Goal: Find specific page/section: Find specific page/section

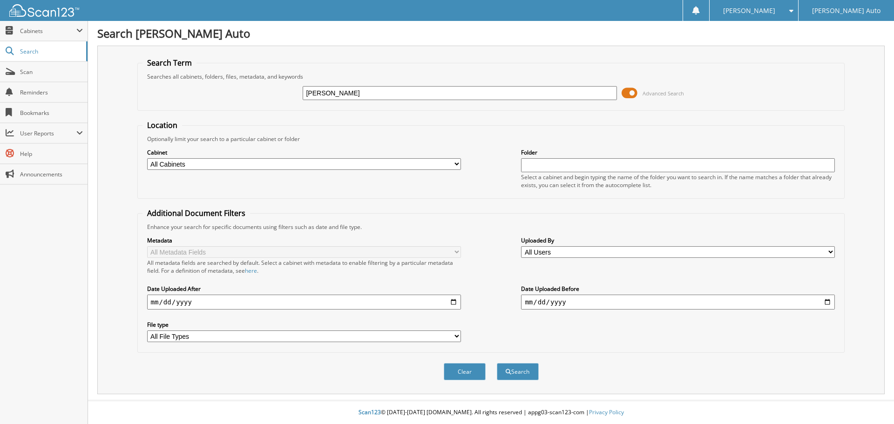
type input "[PERSON_NAME]"
click at [497, 363] on button "Search" at bounding box center [518, 371] width 42 height 17
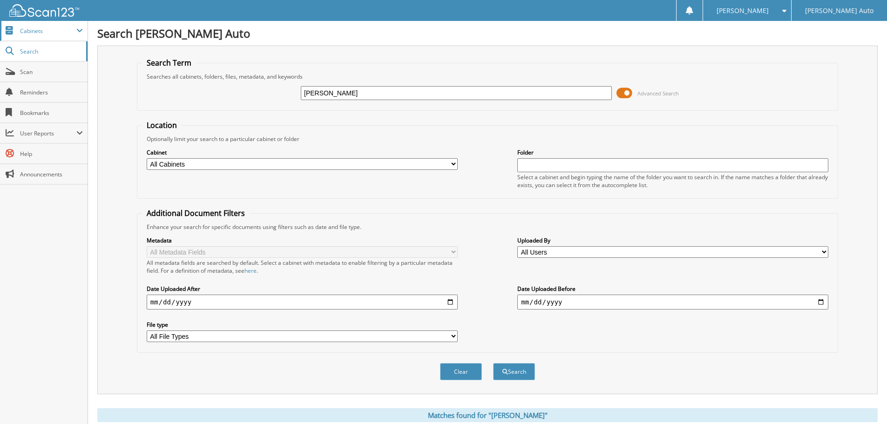
click at [17, 23] on span "Cabinets" at bounding box center [44, 31] width 88 height 20
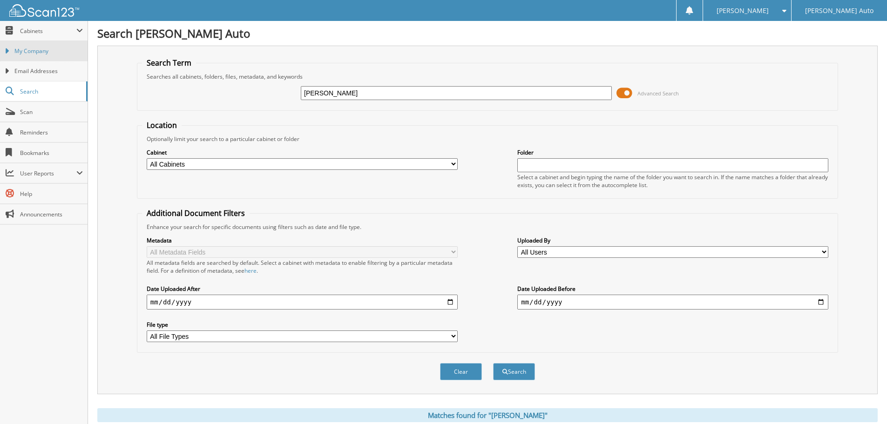
click at [26, 49] on span "My Company" at bounding box center [48, 51] width 68 height 8
